Goal: Information Seeking & Learning: Learn about a topic

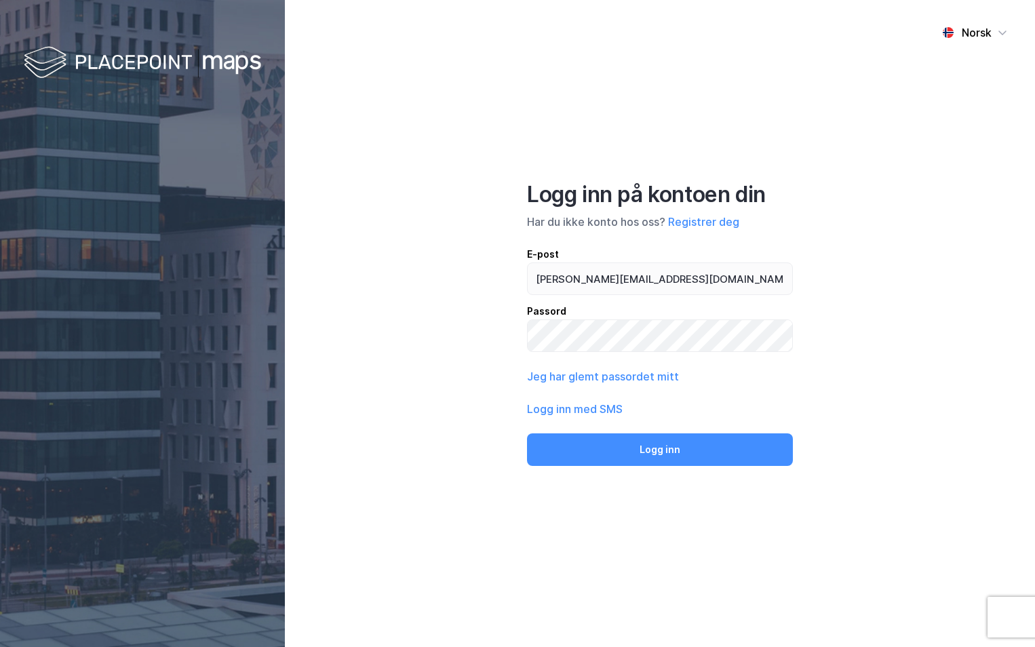
type input "[PERSON_NAME][EMAIL_ADDRESS][DOMAIN_NAME]"
click at [527, 434] on button "Logg inn" at bounding box center [660, 450] width 266 height 33
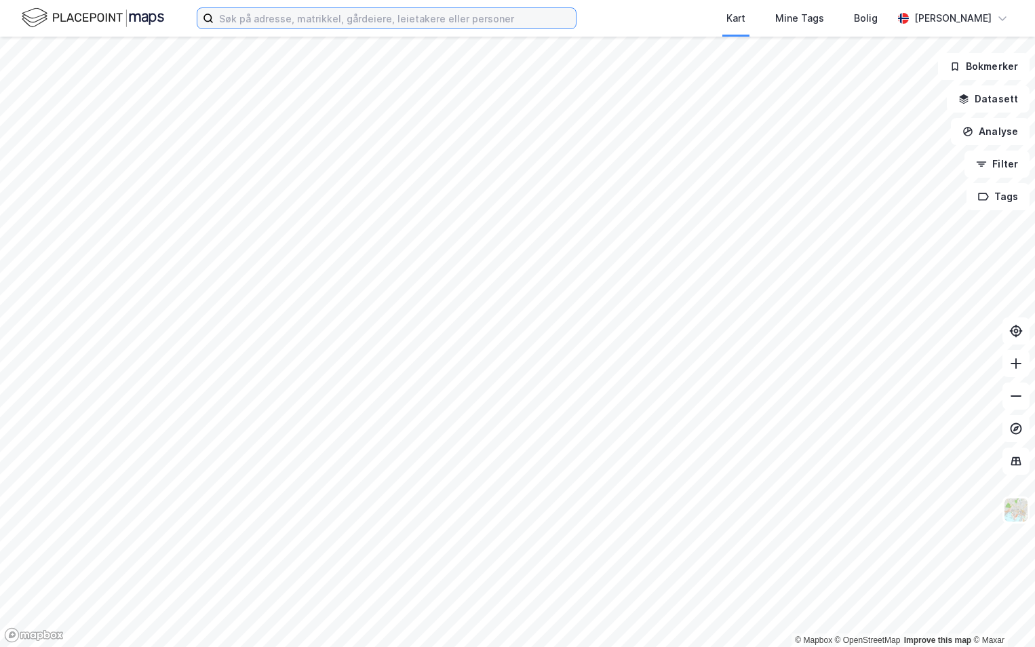
click at [318, 12] on input at bounding box center [395, 18] width 362 height 20
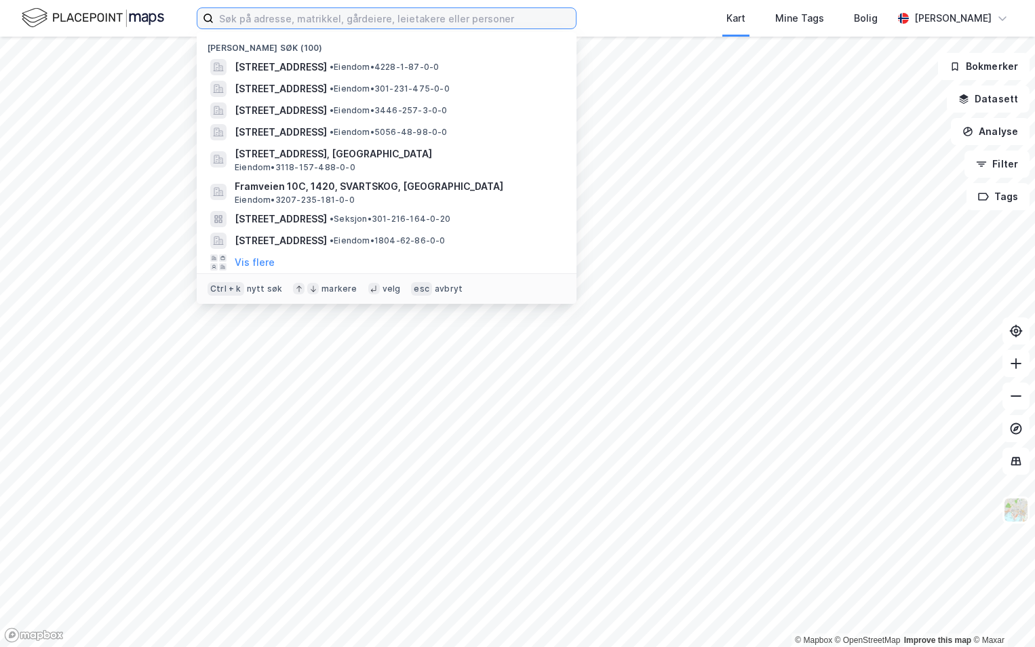
paste input "5001-97/764/0/0"
type input "5001-97/764/0/0"
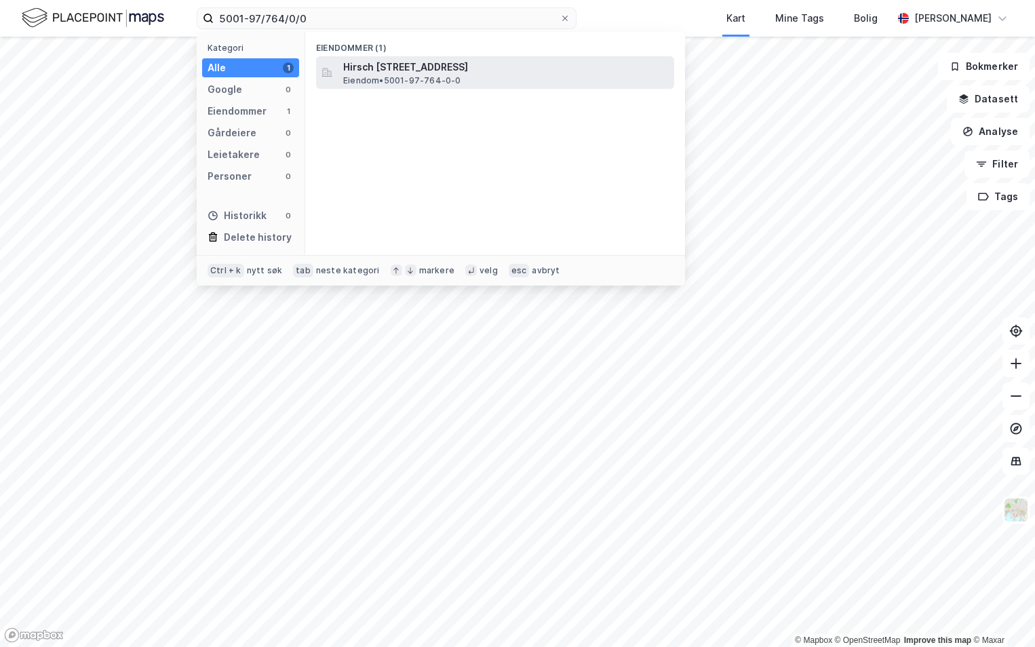
click at [396, 71] on span "Hirsch [STREET_ADDRESS]" at bounding box center [506, 67] width 326 height 16
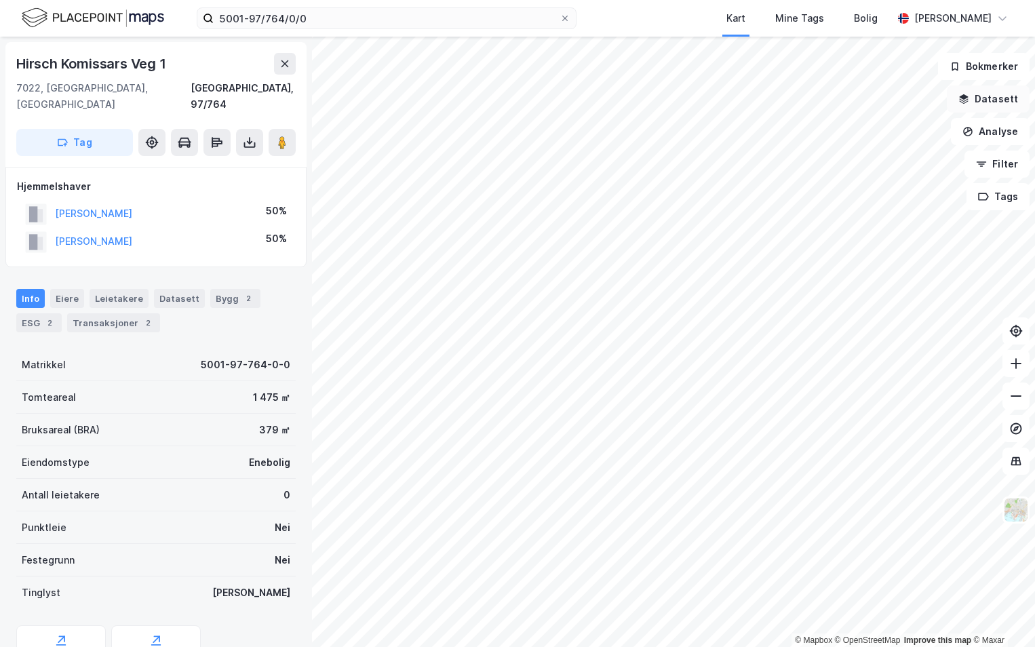
click at [1001, 96] on button "Datasett" at bounding box center [988, 98] width 83 height 27
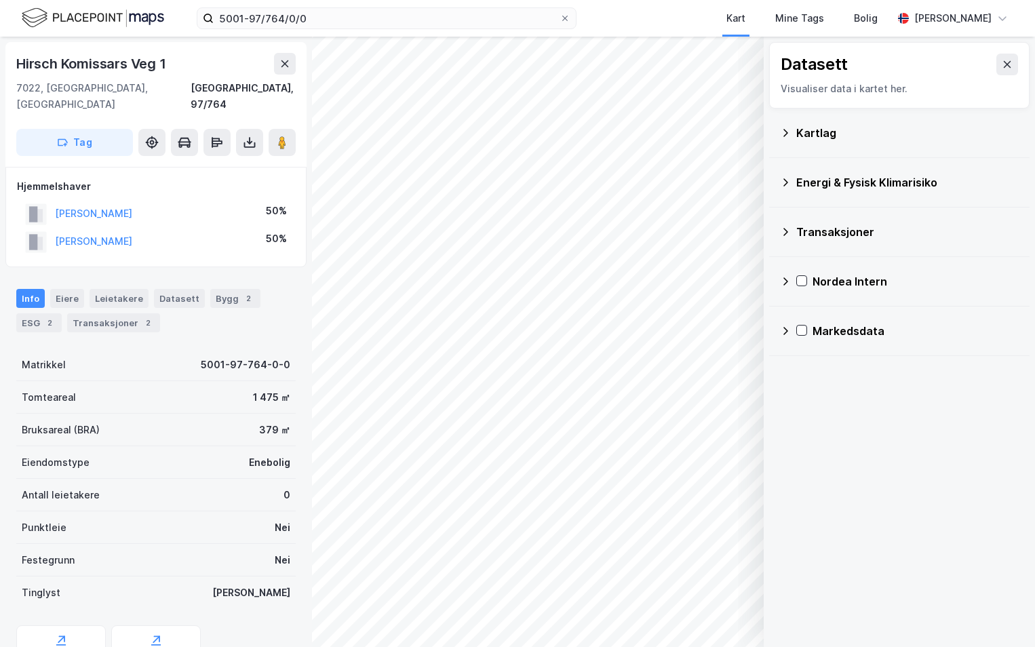
click at [809, 128] on div "Kartlag" at bounding box center [908, 133] width 223 height 16
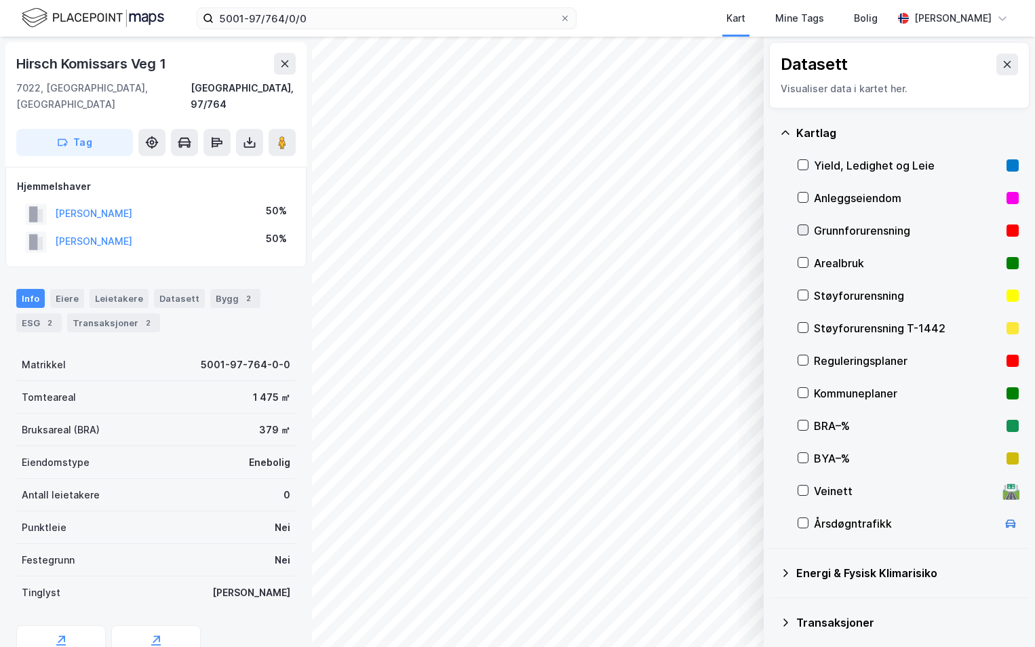
click at [803, 226] on icon at bounding box center [803, 229] width 9 height 9
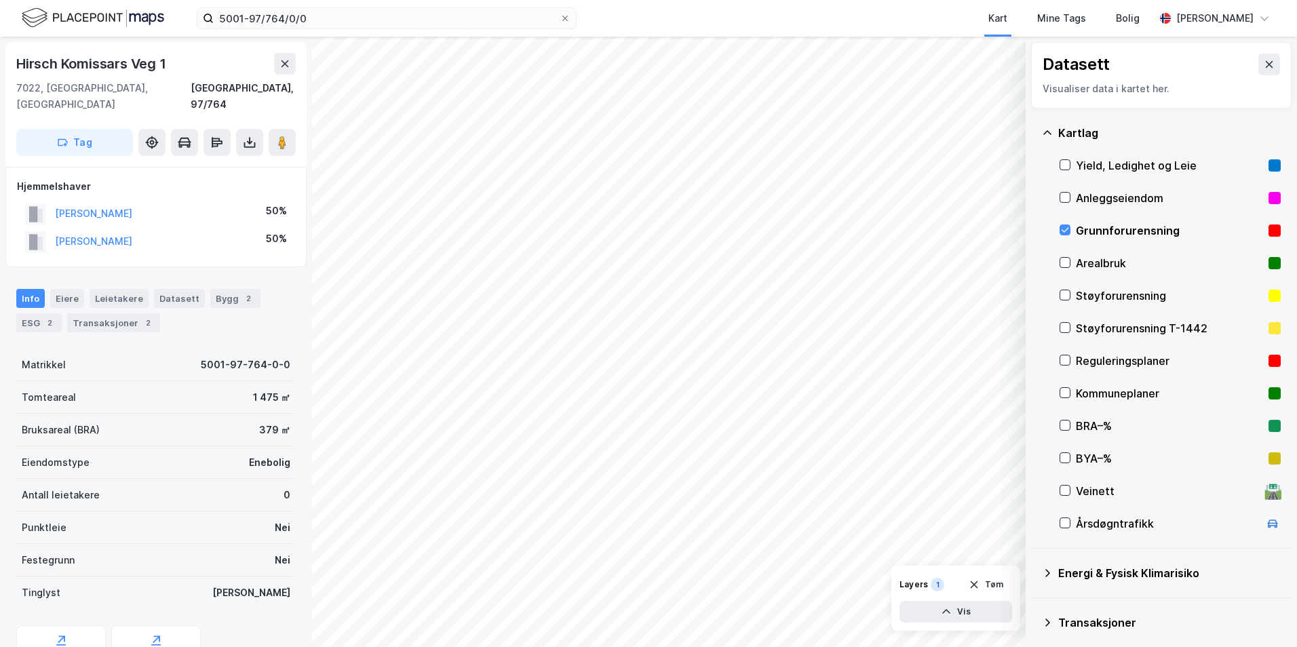
scroll to position [105, 0]
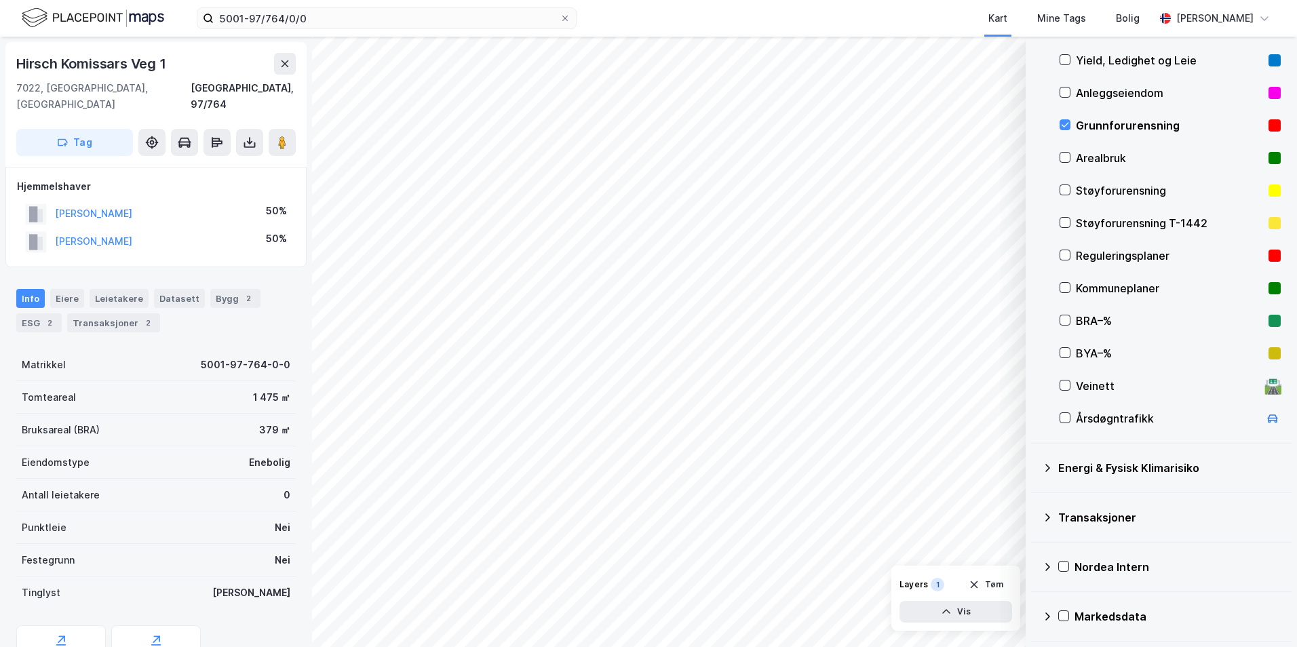
click at [1035, 467] on icon at bounding box center [1047, 468] width 11 height 11
click at [1035, 497] on icon at bounding box center [1081, 499] width 9 height 9
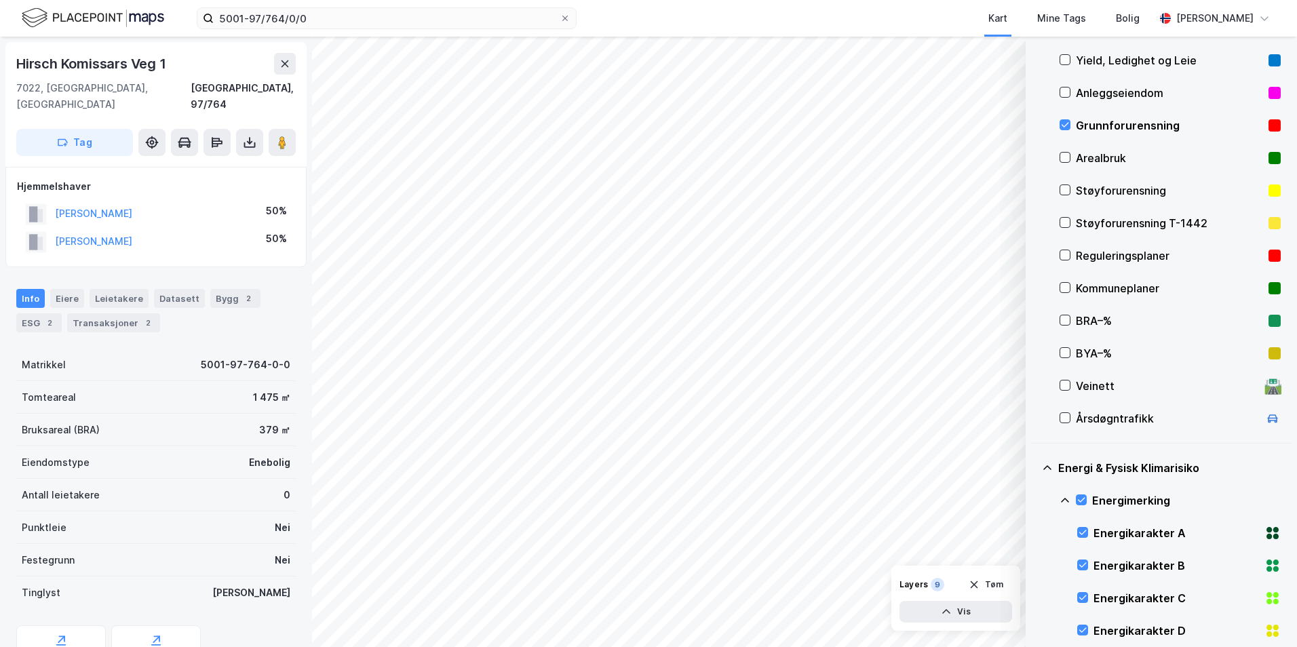
click at [1035, 499] on icon at bounding box center [1065, 500] width 11 height 11
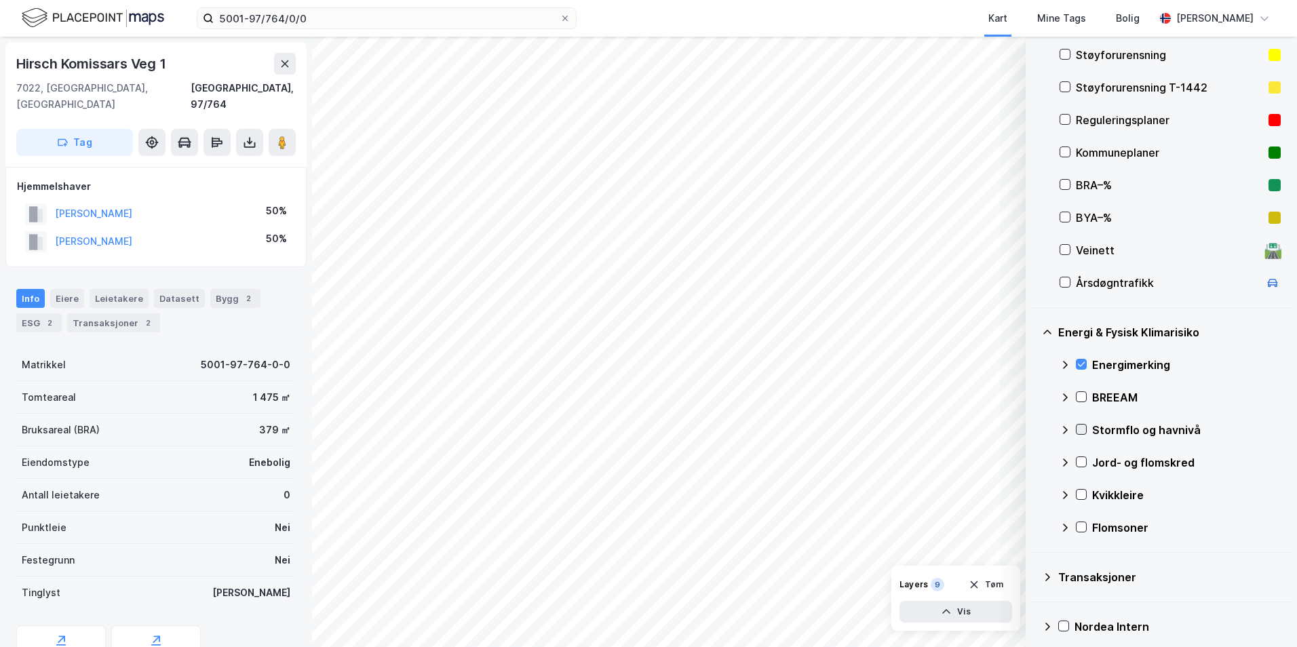
click at [1035, 431] on icon at bounding box center [1081, 429] width 9 height 9
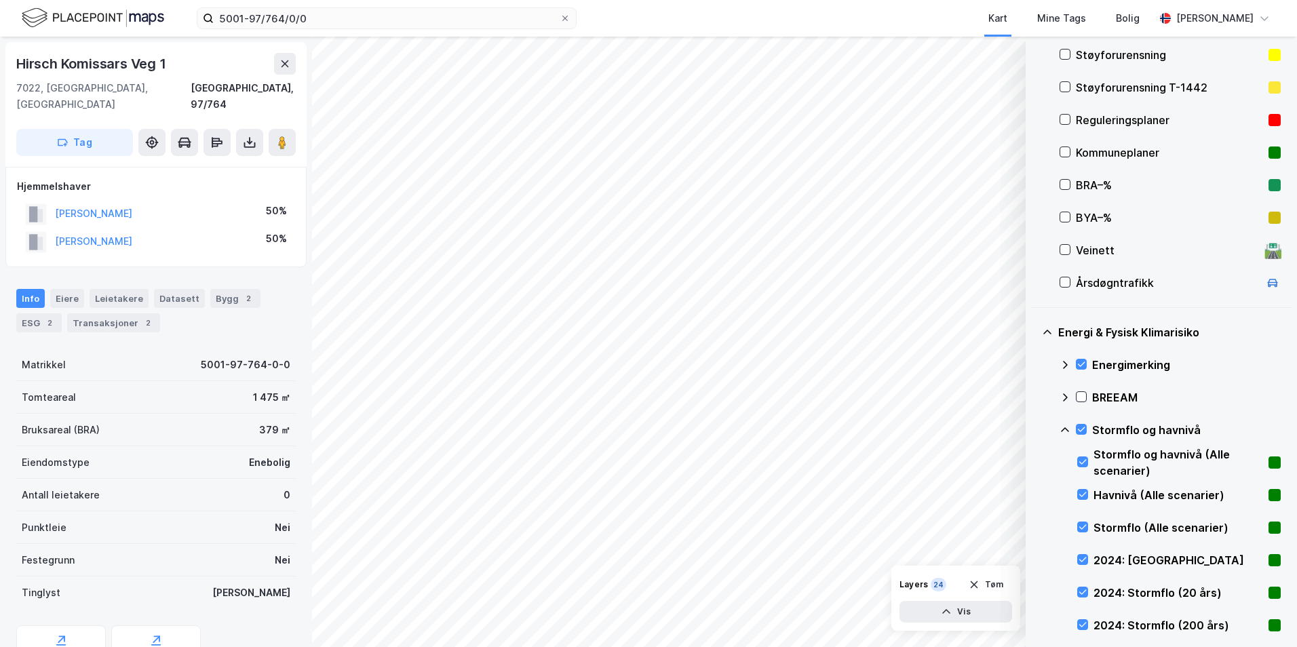
click at [1035, 431] on icon at bounding box center [1065, 430] width 11 height 11
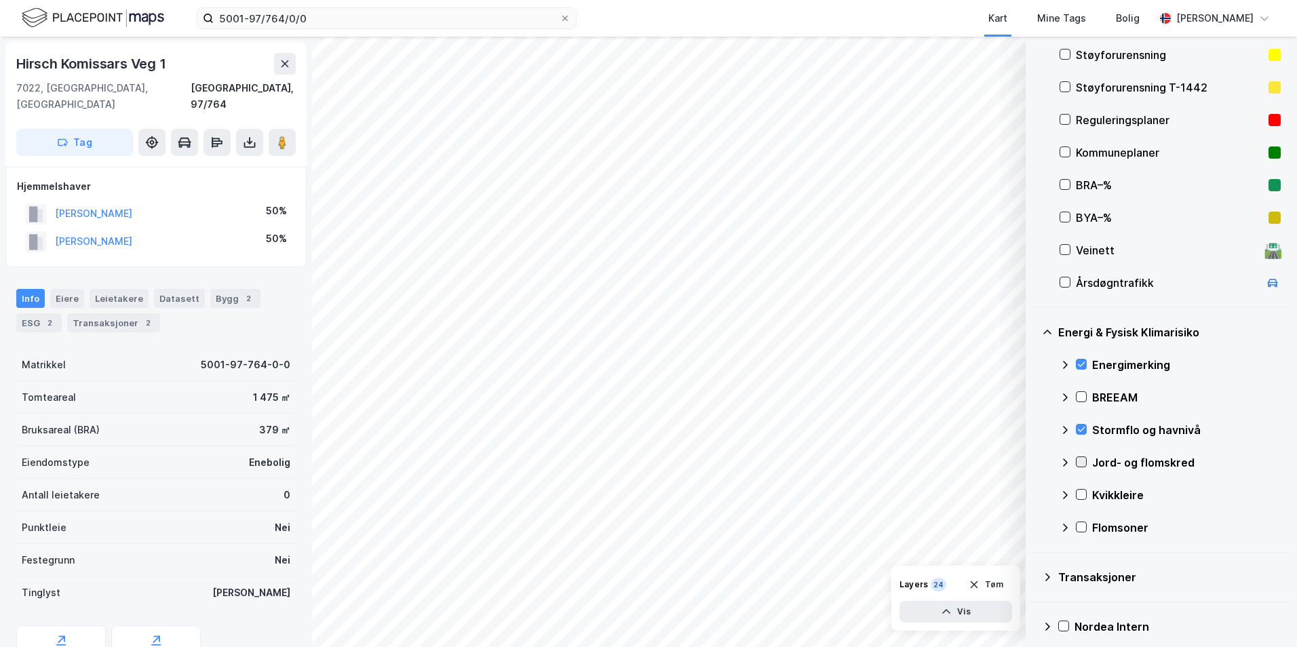
click at [1035, 465] on icon at bounding box center [1081, 461] width 9 height 9
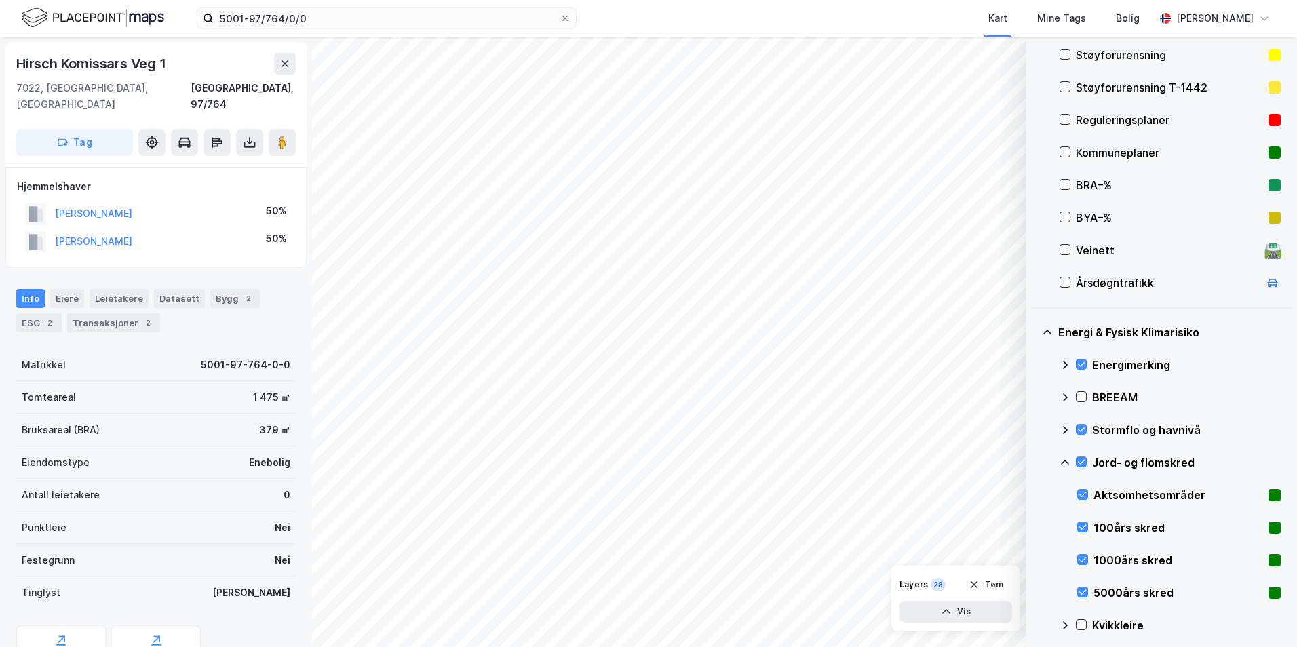
click at [1035, 461] on icon at bounding box center [1065, 462] width 8 height 5
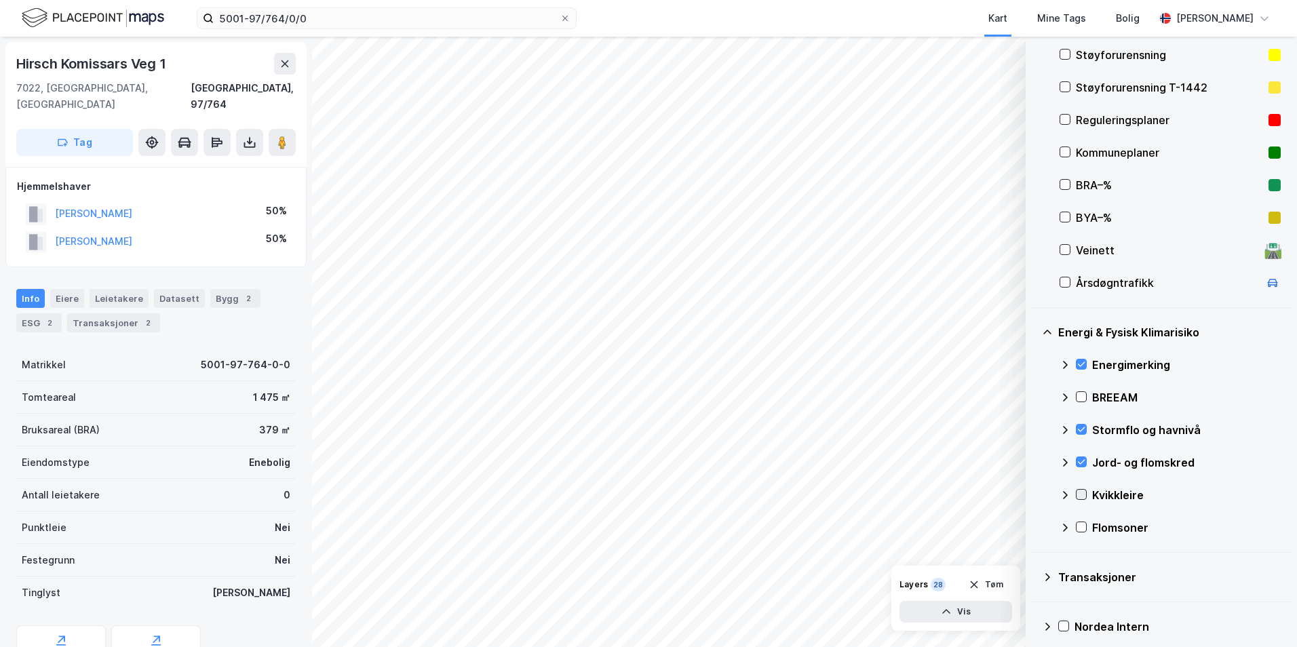
click at [1035, 496] on icon at bounding box center [1081, 494] width 9 height 9
click at [1035, 493] on icon at bounding box center [1065, 495] width 11 height 11
click at [1035, 526] on icon at bounding box center [1081, 526] width 9 height 9
click at [1035, 528] on icon at bounding box center [1065, 527] width 11 height 11
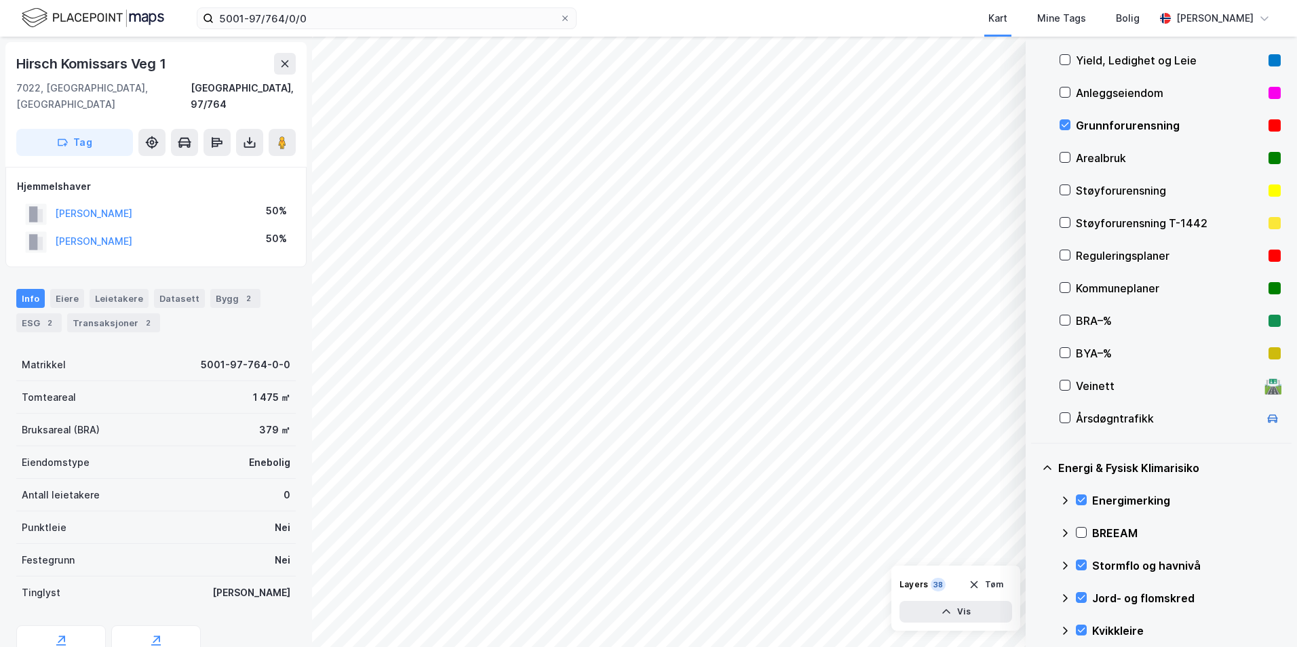
scroll to position [173, 0]
